Goal: Entertainment & Leisure: Consume media (video, audio)

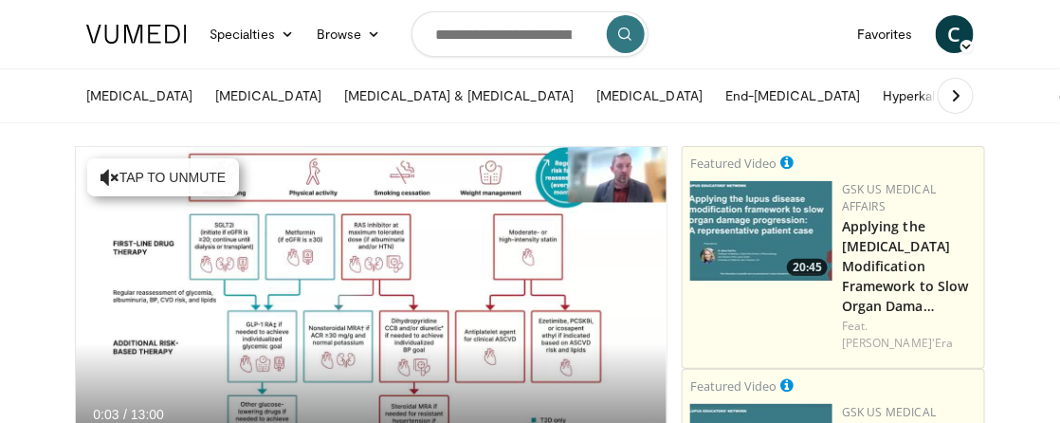
scroll to position [126, 0]
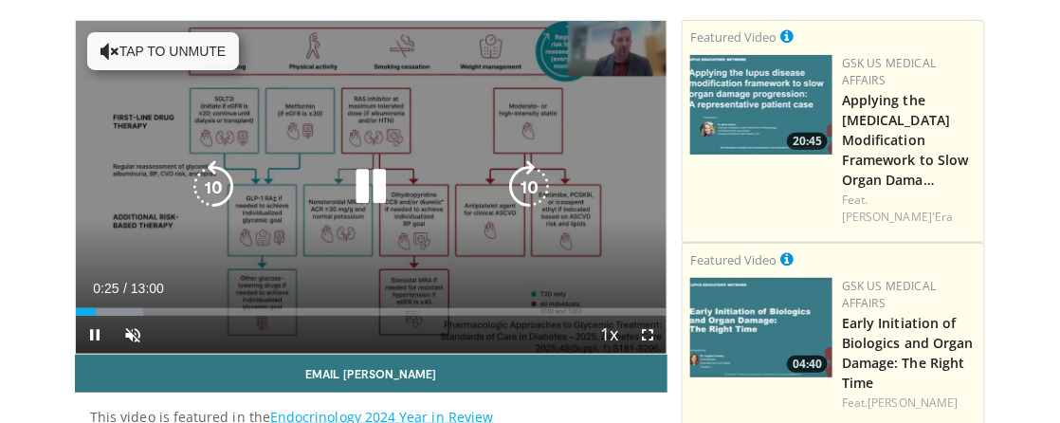
click at [126, 48] on button "Tap to unmute" at bounding box center [163, 51] width 152 height 38
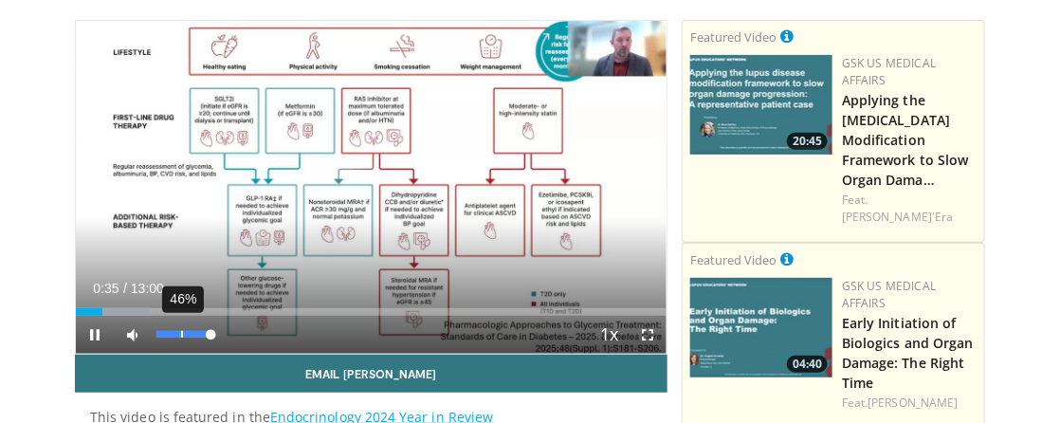
click at [181, 333] on div "46%" at bounding box center [183, 334] width 54 height 7
click at [652, 332] on span "Video Player" at bounding box center [648, 335] width 38 height 38
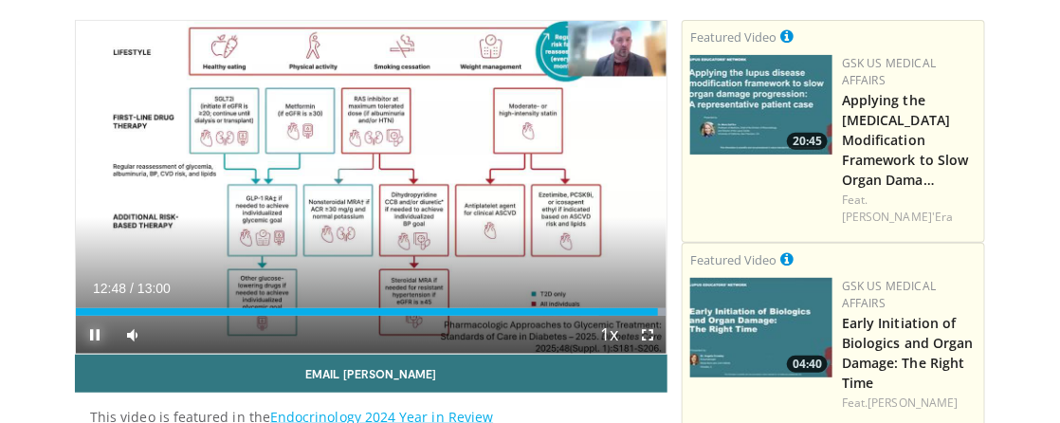
click at [98, 335] on span "Video Player" at bounding box center [95, 335] width 38 height 38
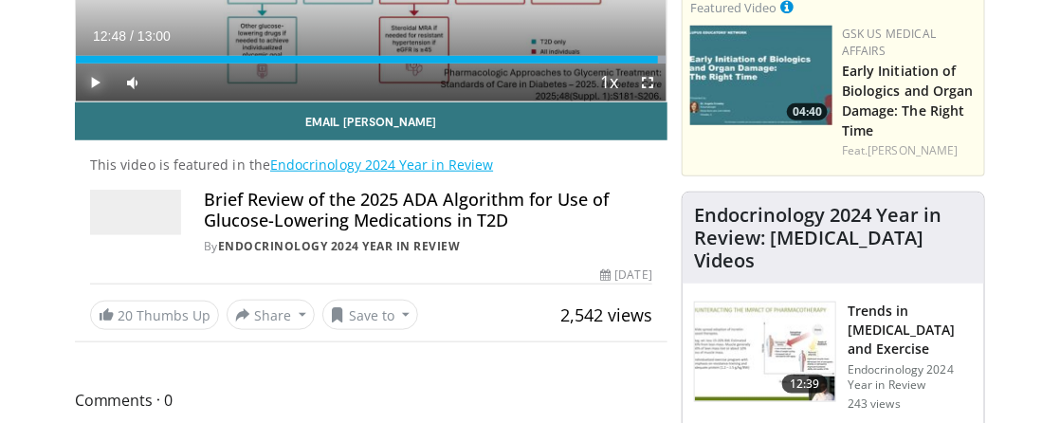
scroll to position [379, 0]
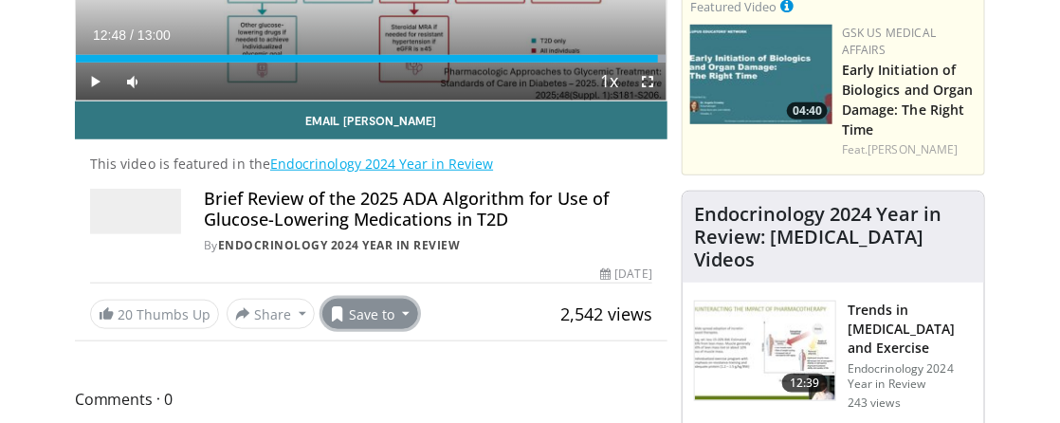
click at [374, 313] on button "Save to" at bounding box center [370, 314] width 97 height 30
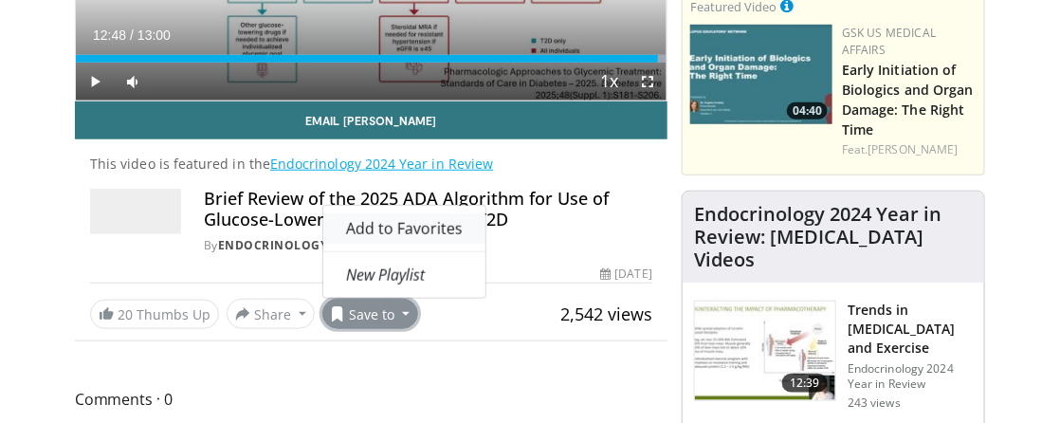
click at [417, 229] on span "Add to Favorites" at bounding box center [404, 228] width 117 height 21
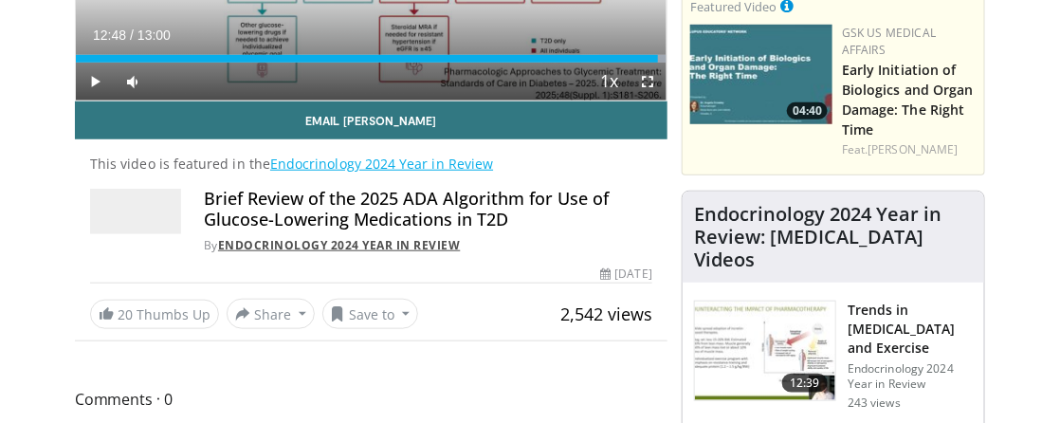
scroll to position [505, 0]
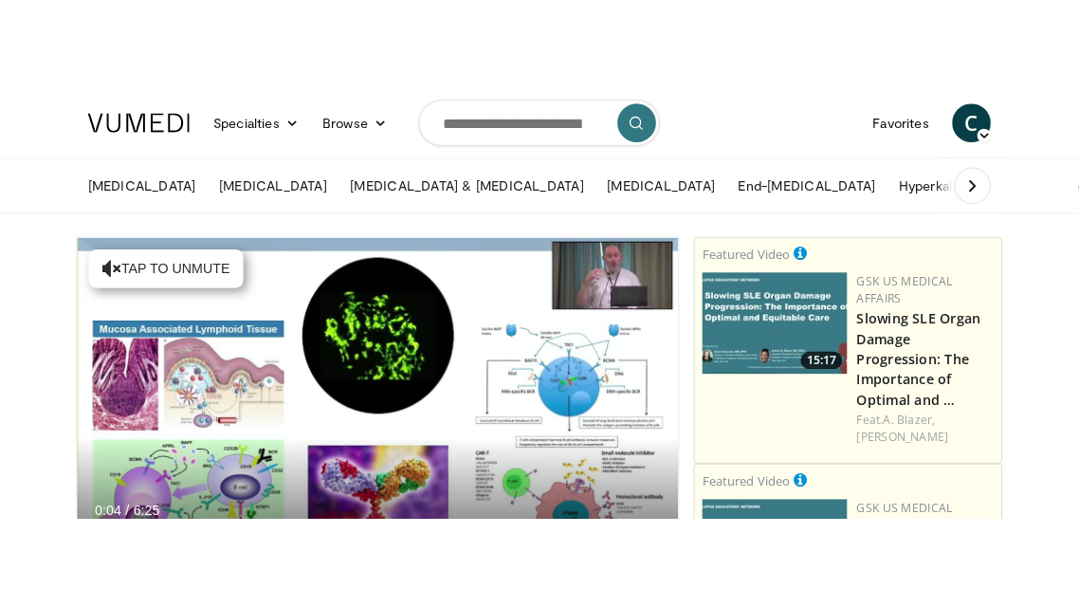
scroll to position [126, 0]
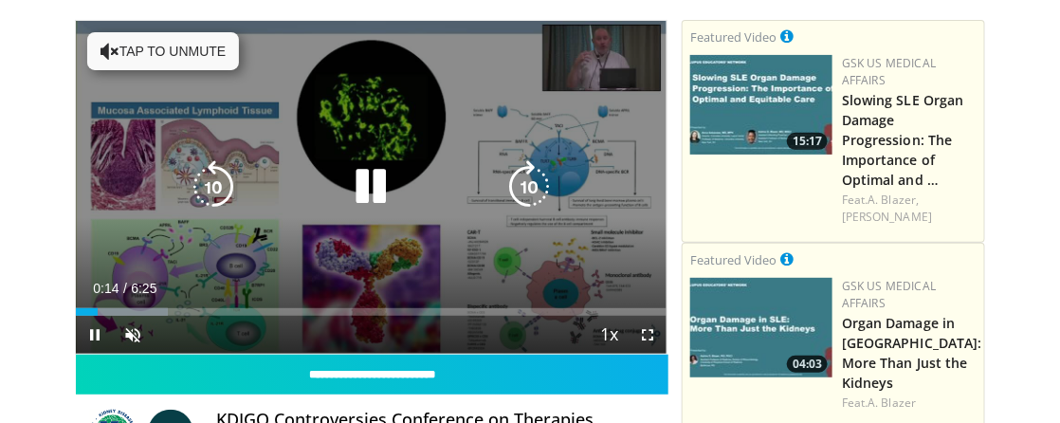
click at [165, 56] on button "Tap to unmute" at bounding box center [163, 51] width 152 height 38
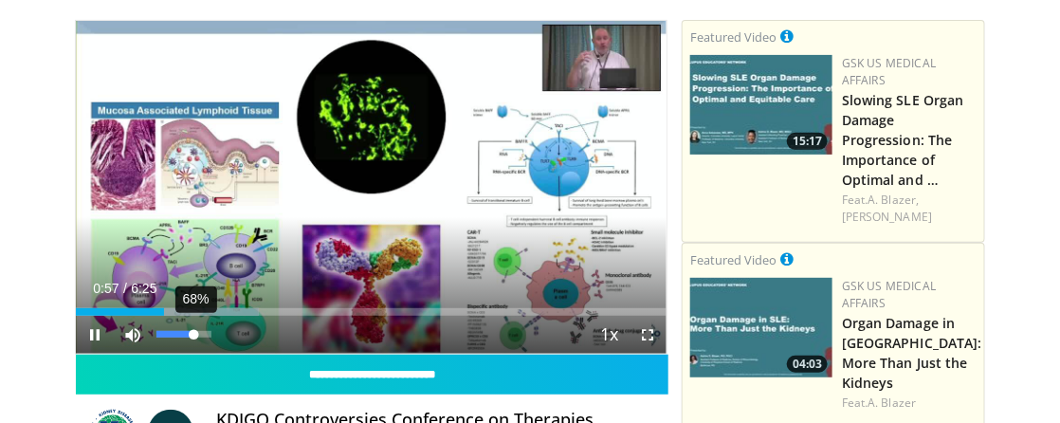
click at [193, 337] on div "68%" at bounding box center [183, 334] width 54 height 7
click at [206, 334] on video-js "**********" at bounding box center [371, 187] width 591 height 333
click at [651, 338] on span "Video Player" at bounding box center [648, 335] width 38 height 38
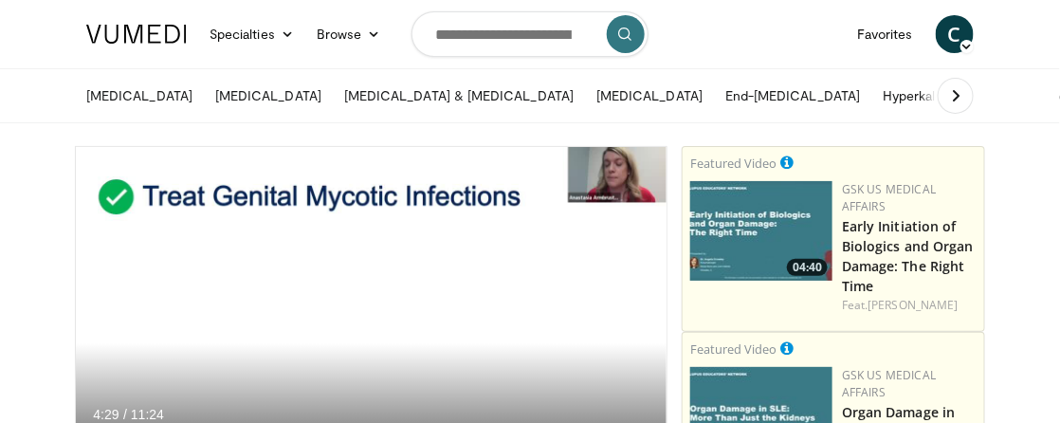
scroll to position [126, 0]
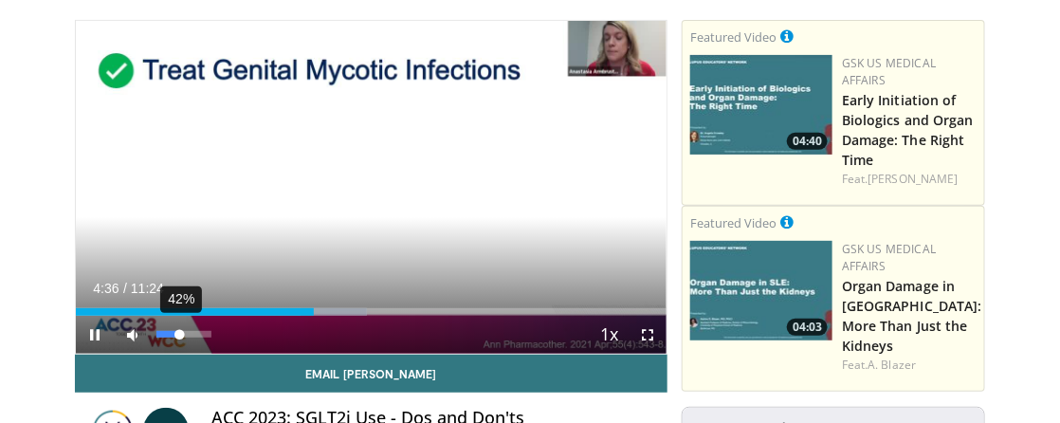
click at [179, 336] on div "42%" at bounding box center [183, 334] width 54 height 7
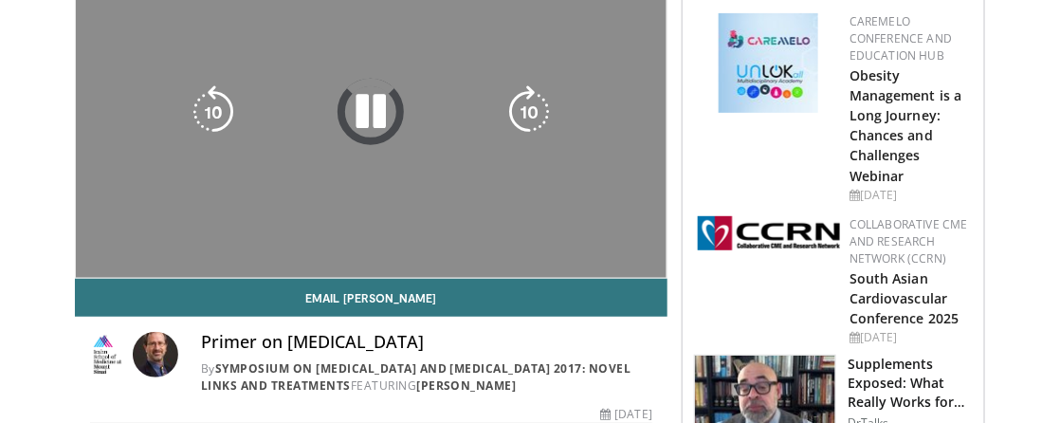
scroll to position [252, 0]
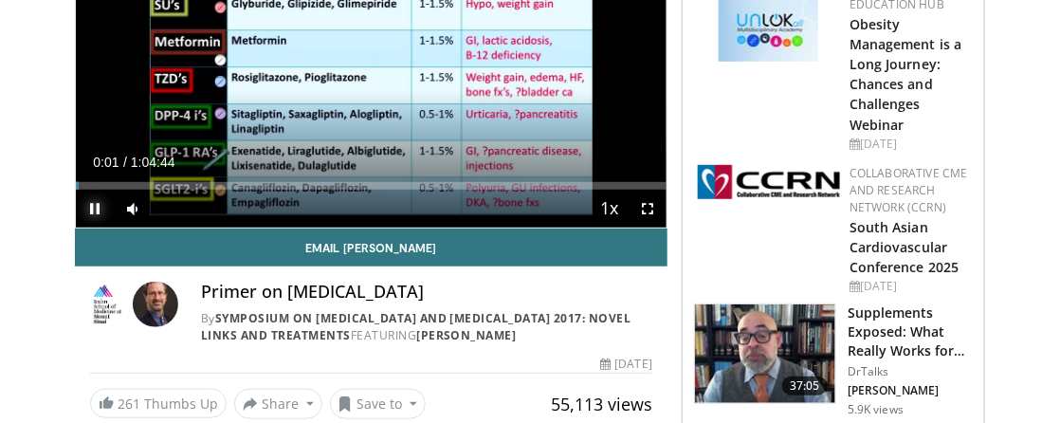
click at [97, 207] on span "Video Player" at bounding box center [95, 209] width 38 height 38
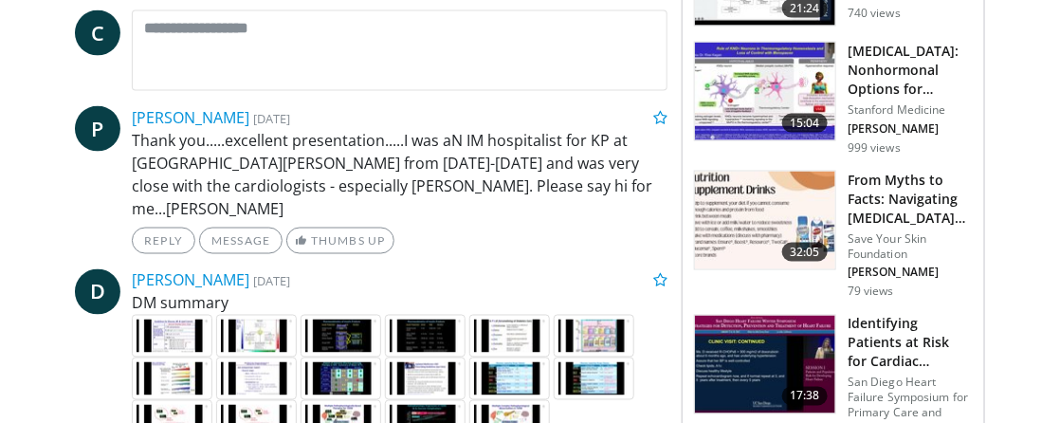
scroll to position [885, 0]
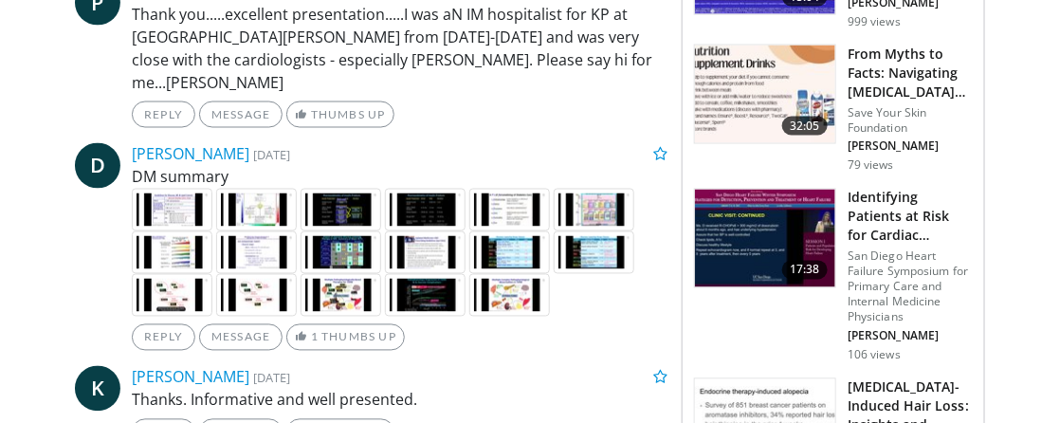
click at [509, 274] on img at bounding box center [509, 295] width 81 height 43
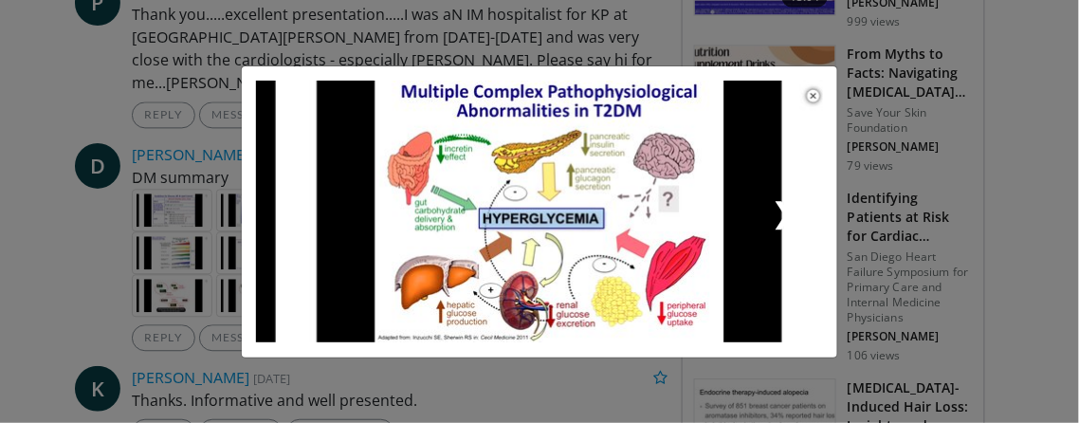
click at [819, 94] on link "❯" at bounding box center [682, 212] width 284 height 263
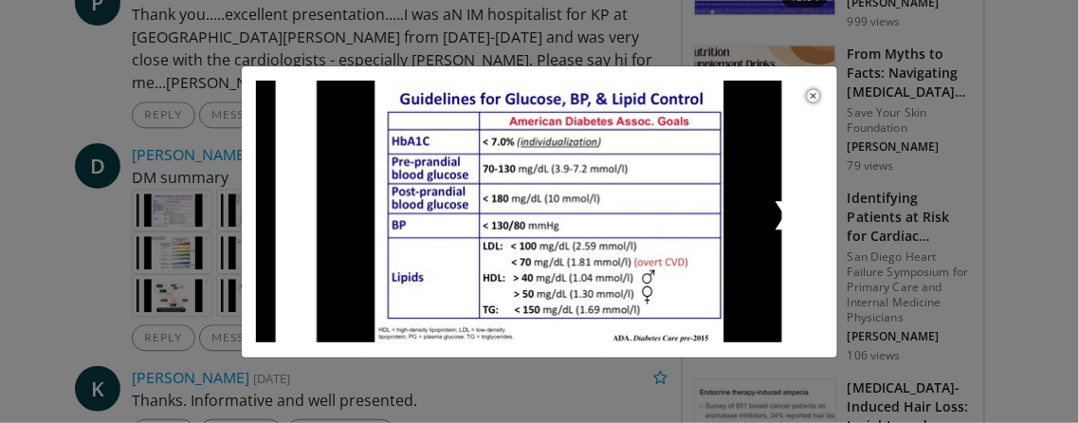
click at [817, 99] on link "❯" at bounding box center [682, 212] width 284 height 263
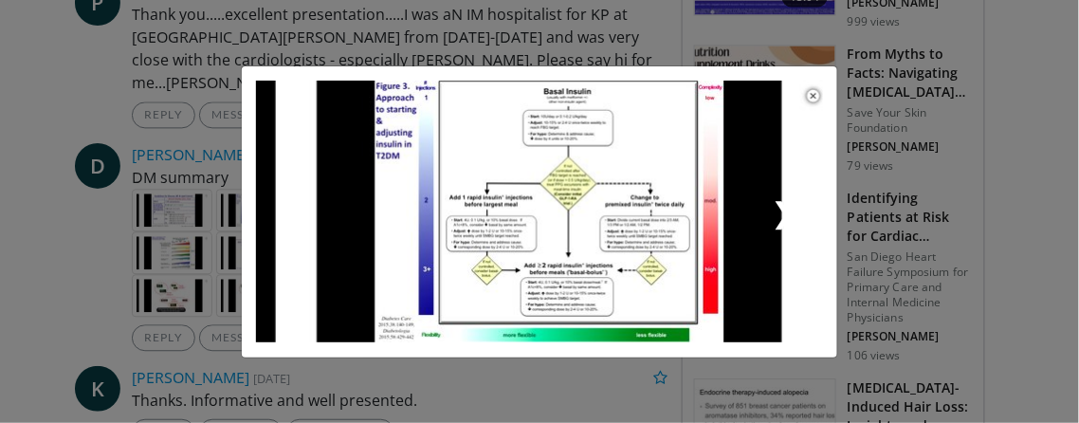
click at [817, 99] on link "❯" at bounding box center [682, 212] width 284 height 263
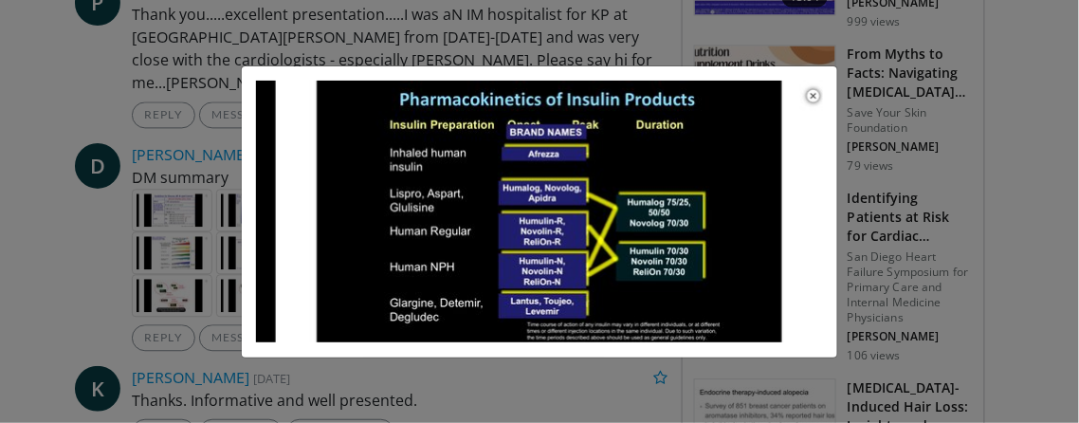
click at [102, 201] on div "× ❮ ❯" at bounding box center [539, 211] width 1079 height 423
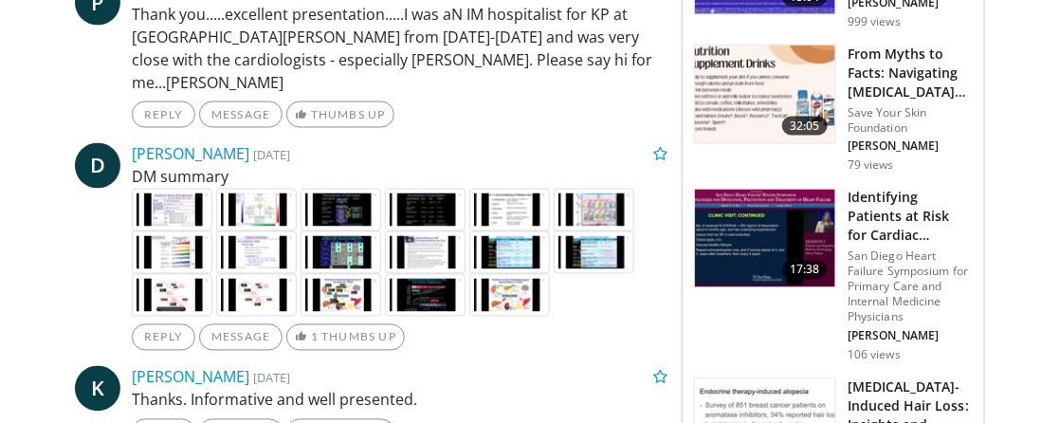
click at [174, 189] on img at bounding box center [172, 210] width 81 height 43
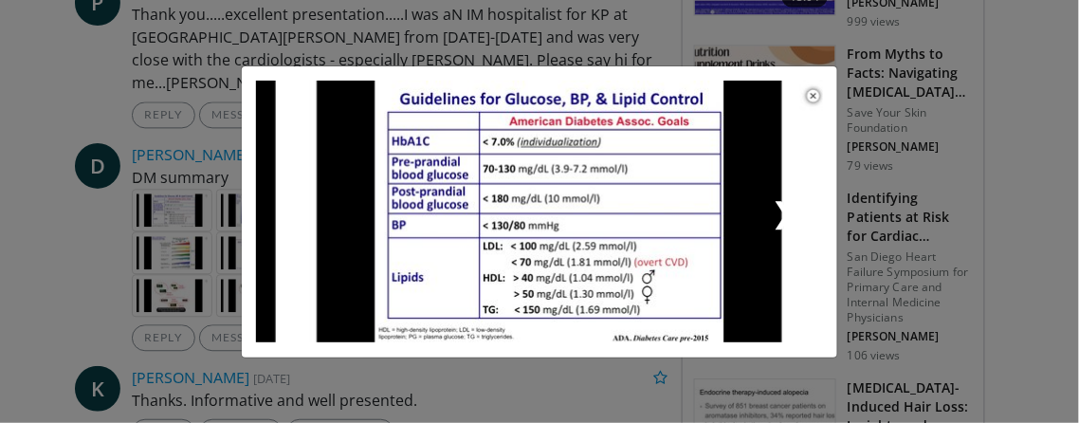
click at [544, 221] on span "❯" at bounding box center [682, 212] width 284 height 43
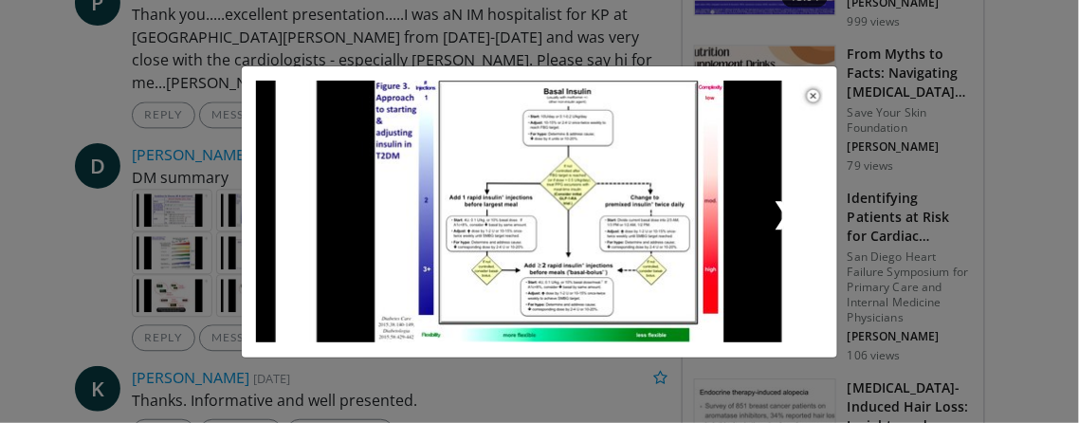
click at [544, 221] on span "❯" at bounding box center [682, 212] width 284 height 43
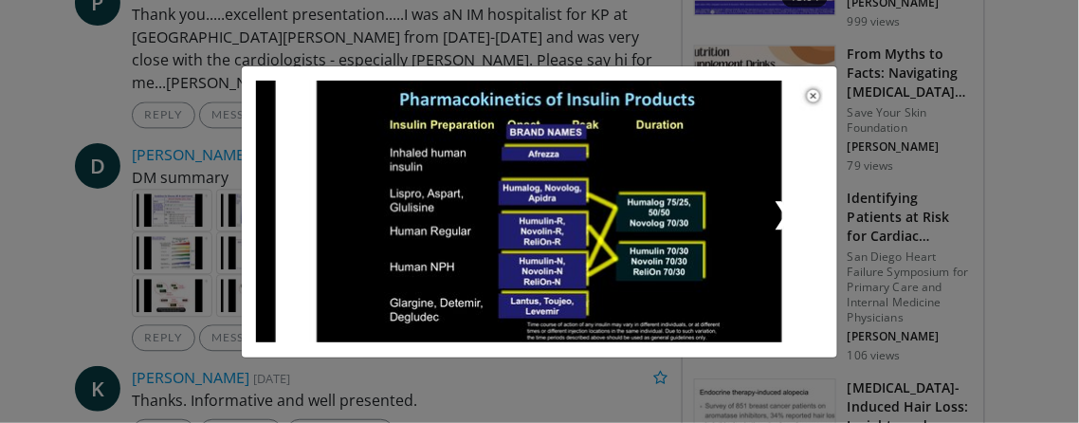
click at [544, 221] on span "❯" at bounding box center [682, 212] width 284 height 43
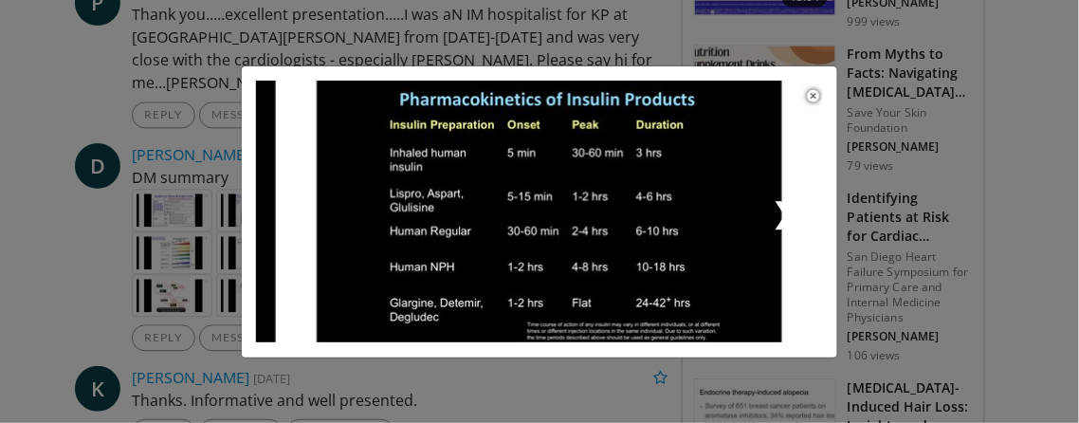
click at [544, 221] on span "❯" at bounding box center [682, 212] width 284 height 43
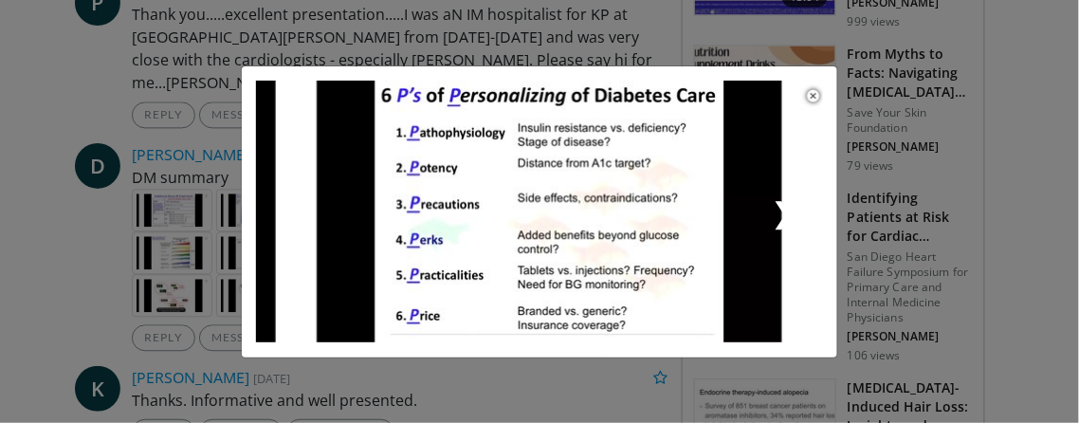
click at [544, 221] on span "❯" at bounding box center [682, 212] width 284 height 43
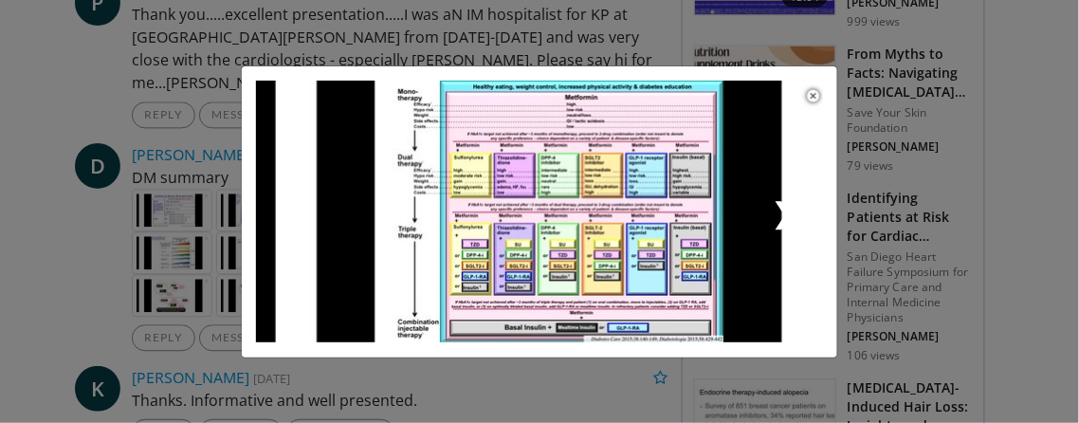
click at [544, 221] on span "❯" at bounding box center [682, 212] width 284 height 43
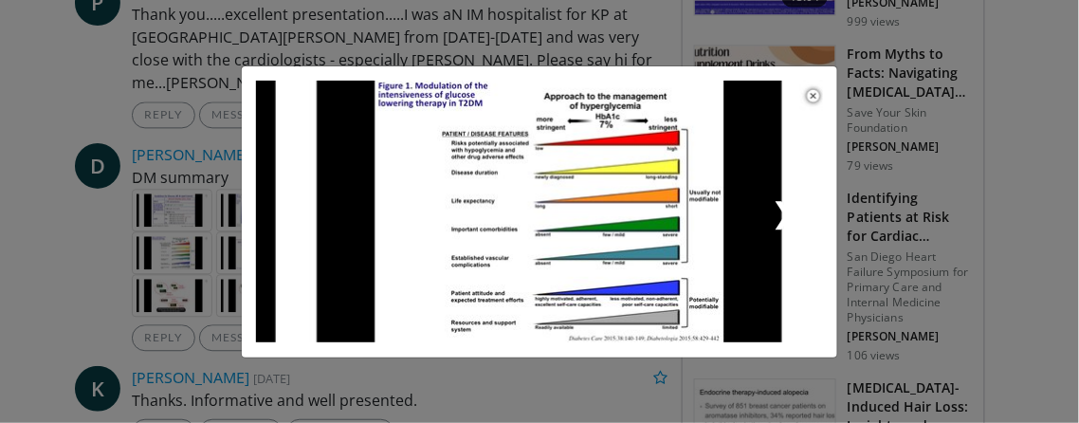
click at [544, 221] on span "❯" at bounding box center [682, 212] width 284 height 43
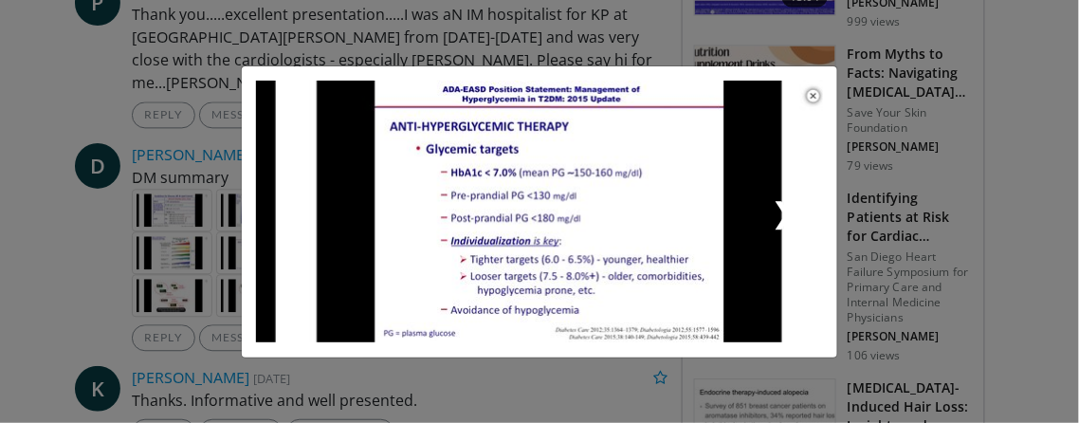
click at [544, 221] on span "❯" at bounding box center [682, 212] width 284 height 43
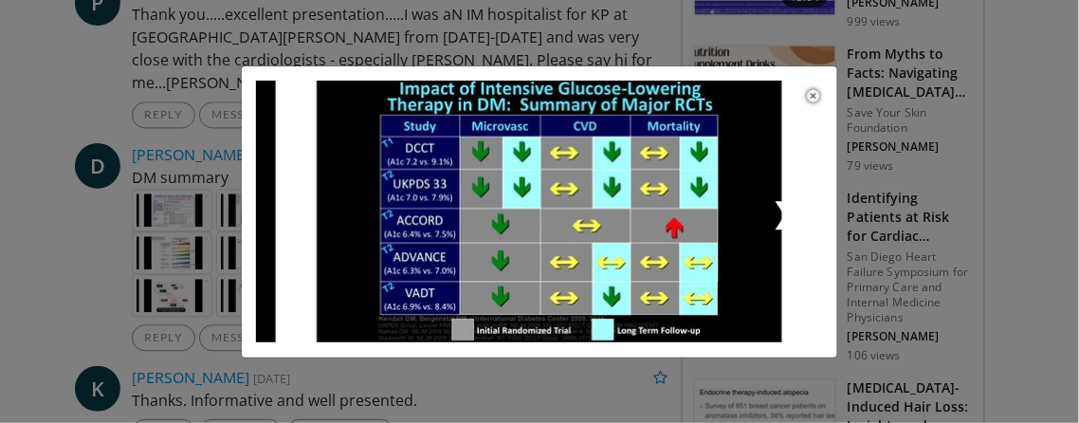
click at [544, 221] on span "❯" at bounding box center [682, 212] width 284 height 43
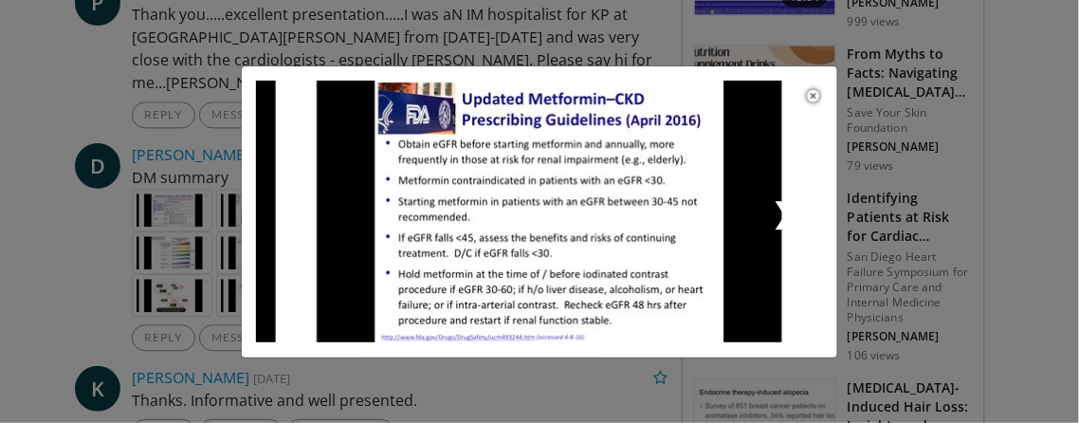
click at [577, 204] on span "❯" at bounding box center [682, 212] width 284 height 43
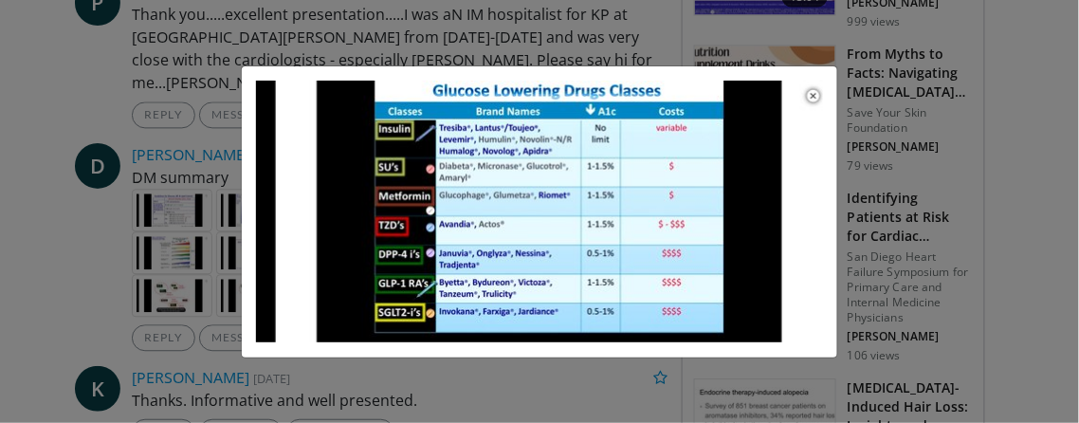
click at [529, 236] on link "❮" at bounding box center [398, 212] width 284 height 263
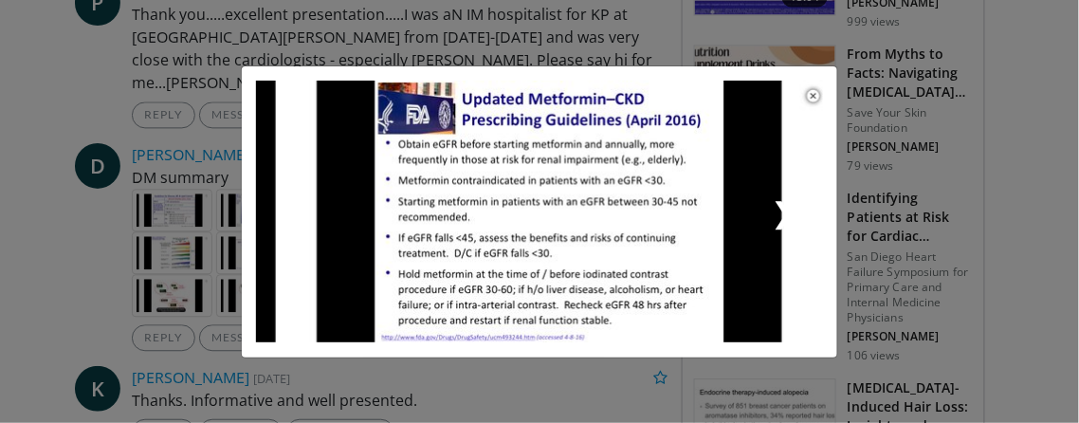
click at [576, 156] on link "❯" at bounding box center [682, 212] width 284 height 263
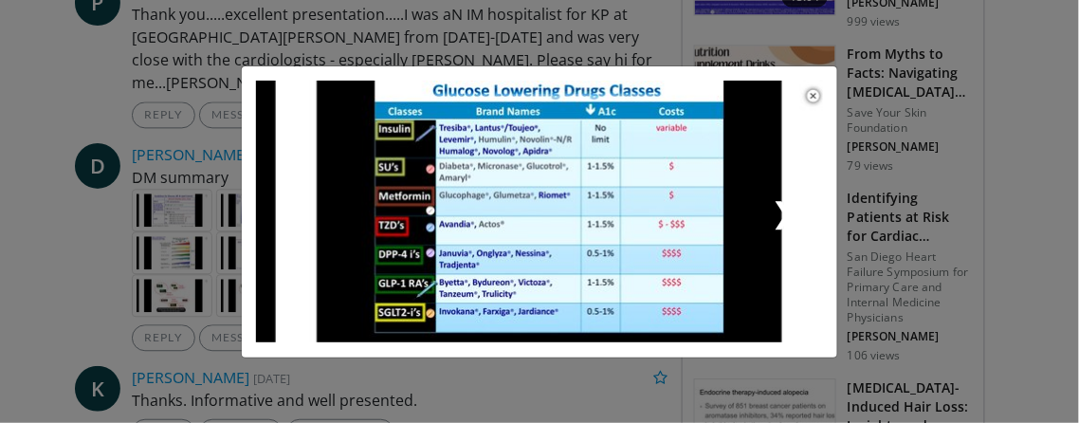
click at [576, 156] on link "❯" at bounding box center [682, 212] width 284 height 263
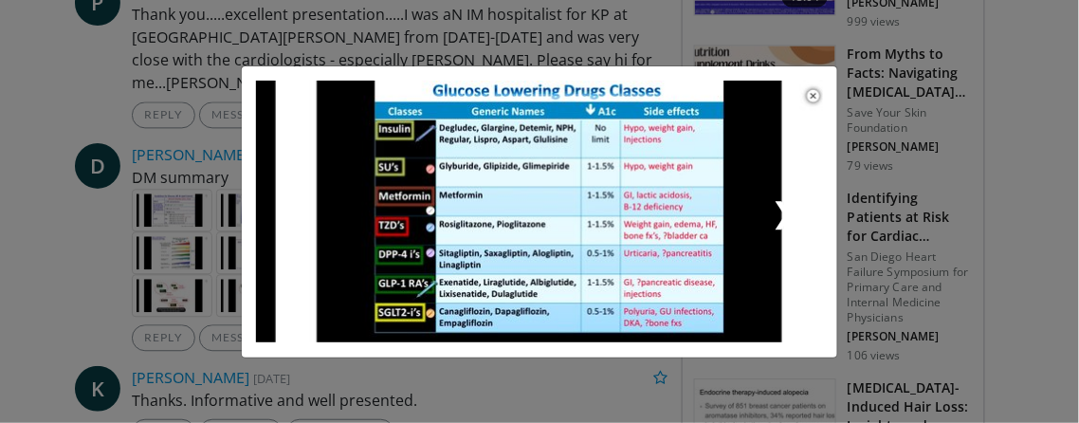
click at [576, 156] on link "❯" at bounding box center [682, 212] width 284 height 263
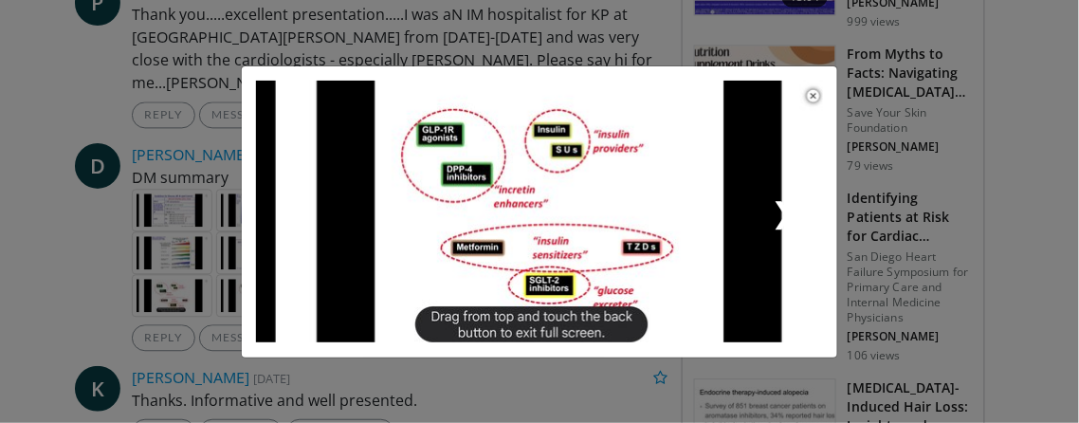
click at [576, 156] on link "❯" at bounding box center [682, 212] width 284 height 263
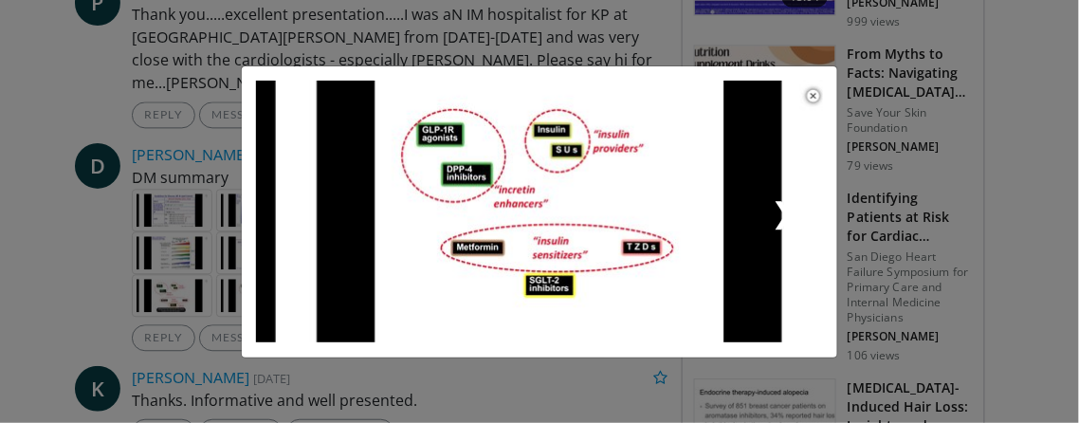
click at [576, 156] on link "❯" at bounding box center [682, 212] width 284 height 263
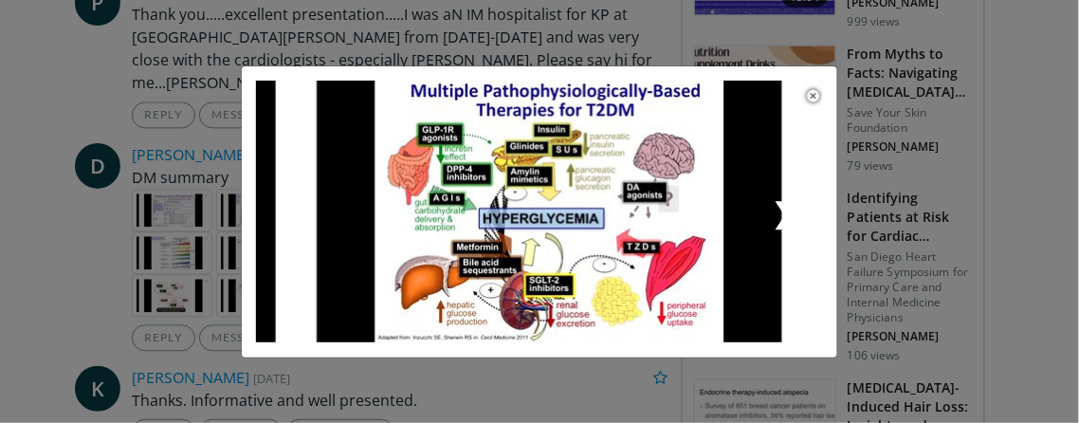
click at [576, 156] on link "❯" at bounding box center [682, 212] width 284 height 263
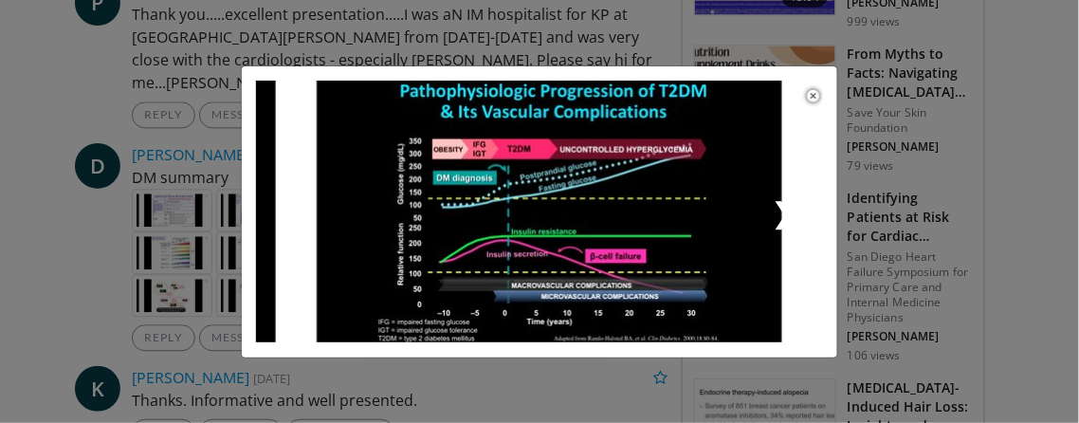
click at [576, 156] on link "❯" at bounding box center [682, 212] width 284 height 263
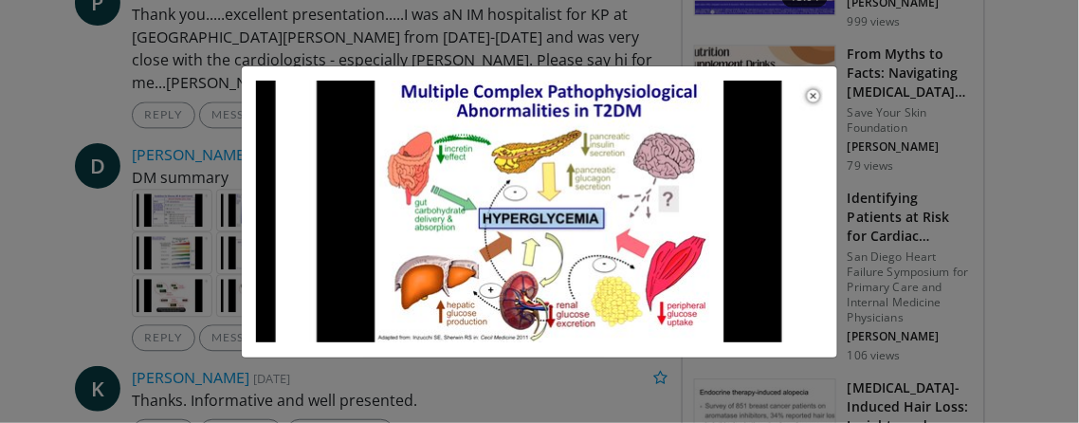
click at [95, 198] on div "× ❮ ❯" at bounding box center [539, 211] width 1079 height 423
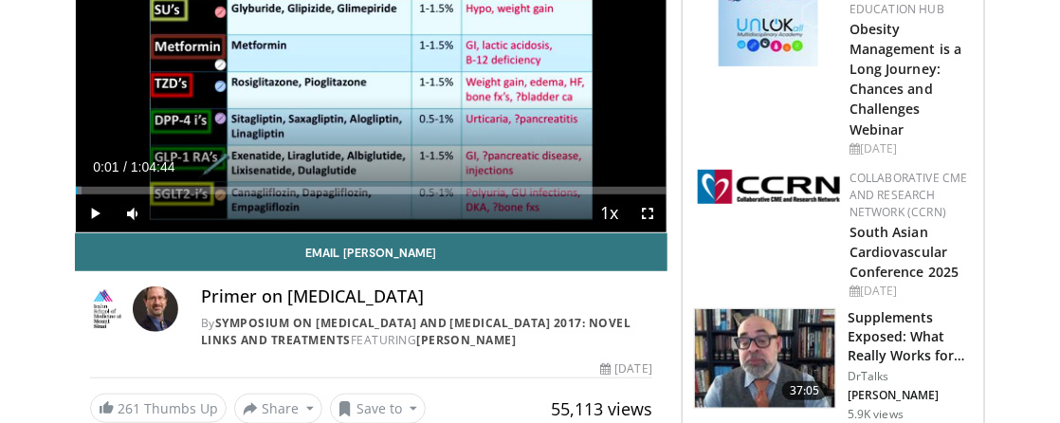
scroll to position [126, 0]
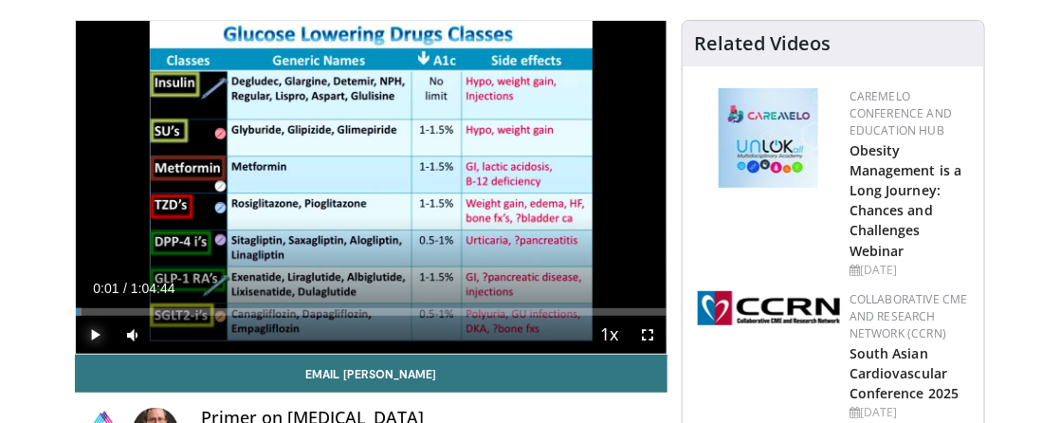
click at [96, 335] on span "Video Player" at bounding box center [95, 335] width 38 height 38
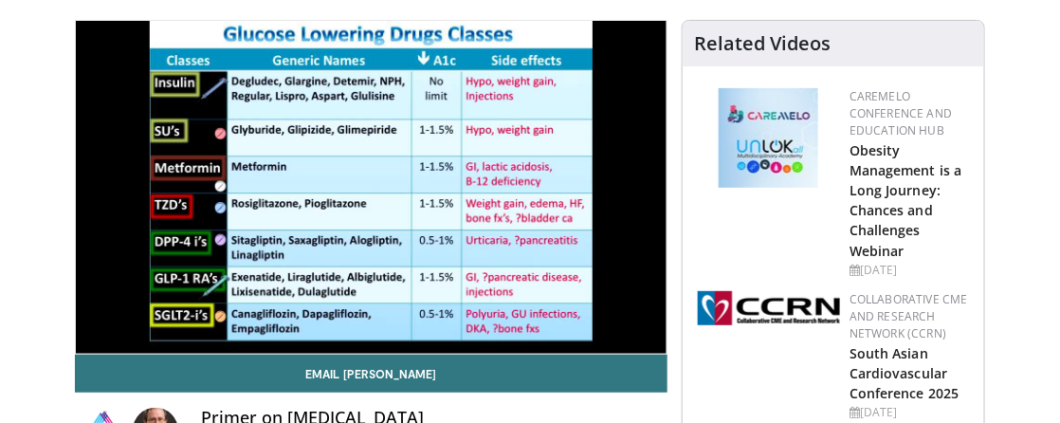
scroll to position [252, 0]
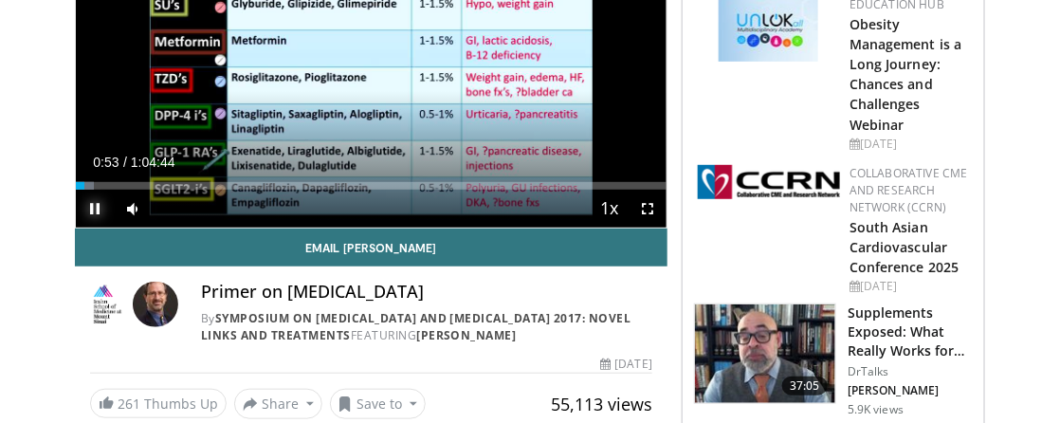
click at [101, 206] on span "Video Player" at bounding box center [95, 209] width 38 height 38
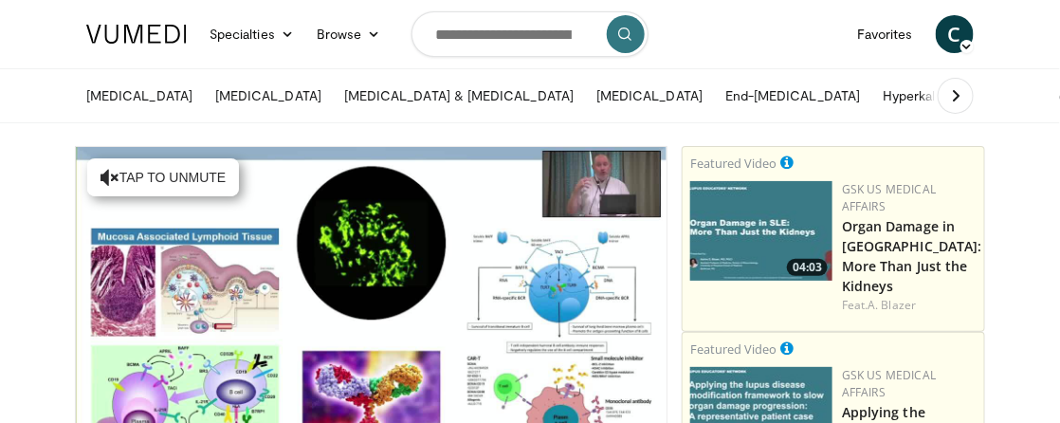
scroll to position [126, 0]
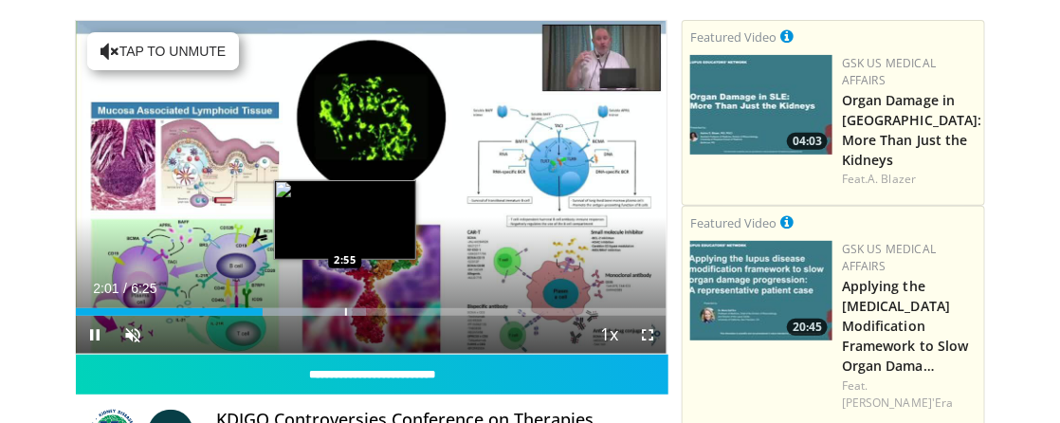
click at [345, 312] on div "Progress Bar" at bounding box center [346, 312] width 2 height 8
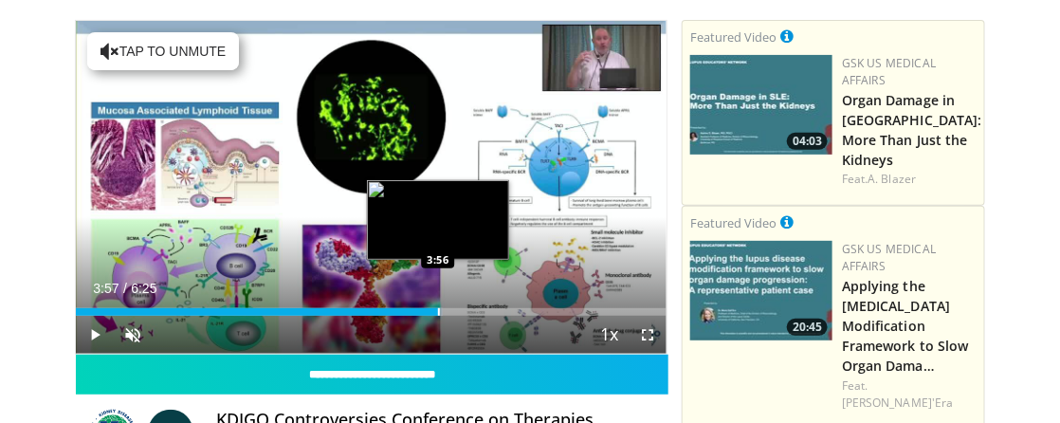
click at [439, 310] on div "Progress Bar" at bounding box center [439, 312] width 2 height 8
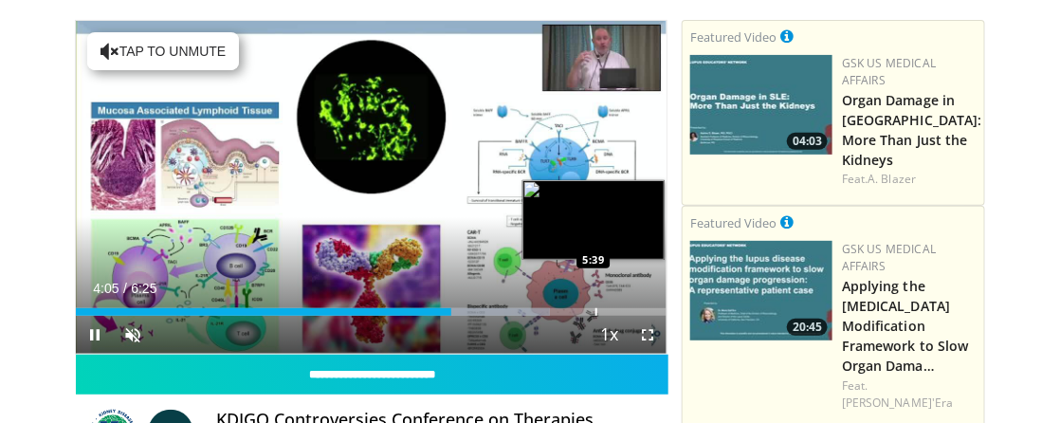
click at [595, 310] on div "Loaded : 80.21% 4:05 5:39" at bounding box center [371, 312] width 591 height 8
click at [657, 309] on div "Progress Bar" at bounding box center [657, 312] width 2 height 8
